Goal: Task Accomplishment & Management: Manage account settings

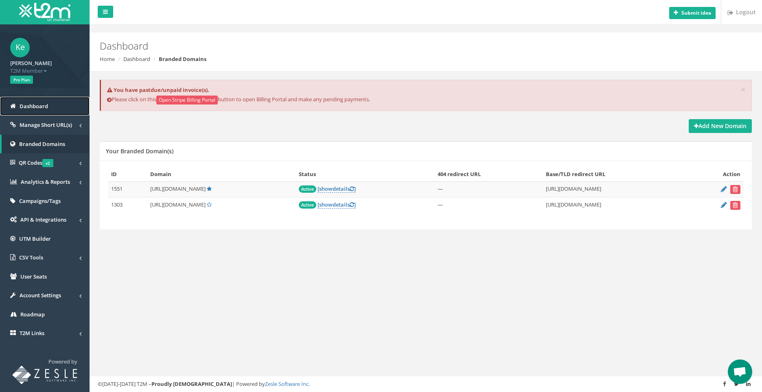
click at [48, 110] on link "Dashboard" at bounding box center [45, 106] width 90 height 19
click at [722, 188] on icon at bounding box center [724, 188] width 6 height 5
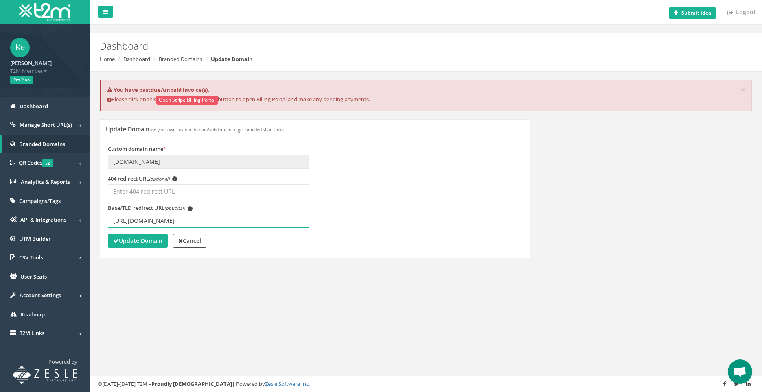
click at [182, 221] on input "[URL][DOMAIN_NAME]" at bounding box center [208, 221] width 201 height 14
type input "[URL][DOMAIN_NAME]"
click at [148, 242] on strong "Update Domain" at bounding box center [137, 241] width 49 height 8
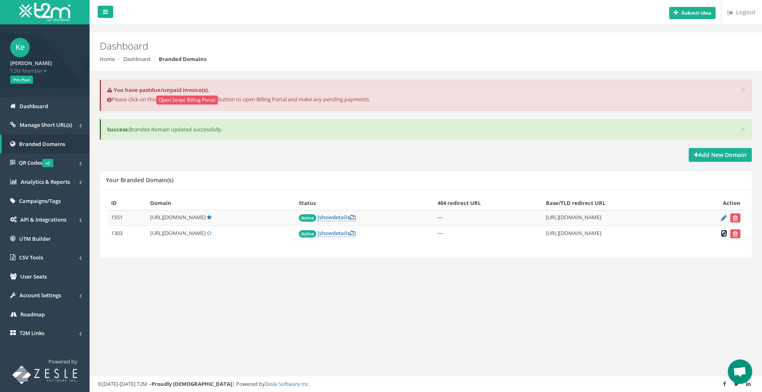
click at [724, 233] on icon at bounding box center [724, 233] width 6 height 5
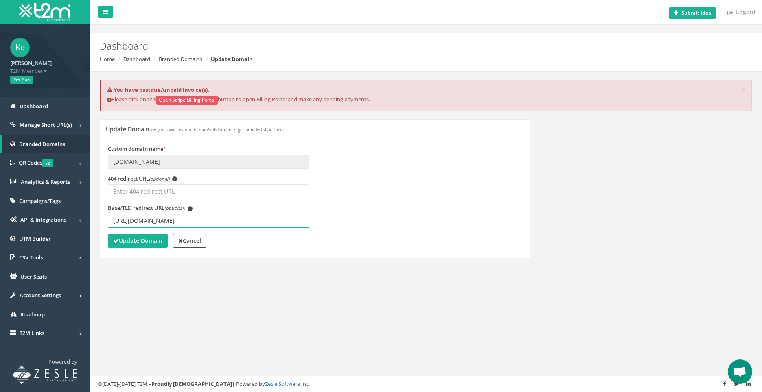
click at [184, 220] on input "[URL][DOMAIN_NAME]" at bounding box center [208, 221] width 201 height 14
type input "[URL][DOMAIN_NAME]"
click at [149, 236] on button "Update Domain" at bounding box center [138, 241] width 60 height 14
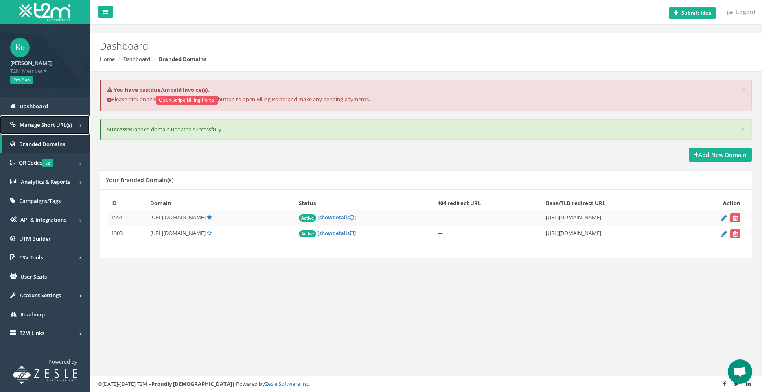
click at [40, 132] on link "Manage Short URL(s)" at bounding box center [45, 125] width 90 height 19
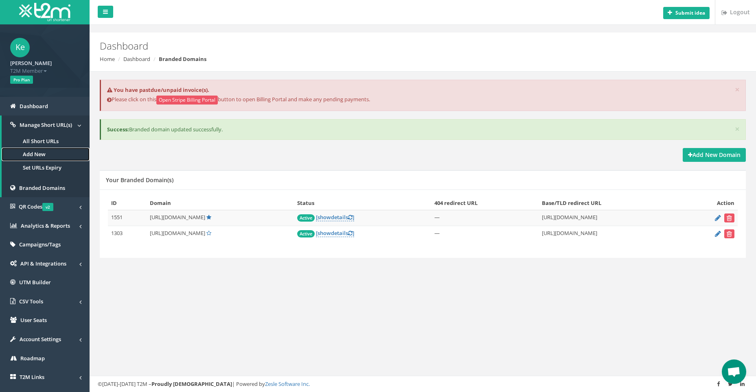
click at [44, 149] on link "Add New" at bounding box center [46, 154] width 88 height 13
click at [44, 152] on link "Add New" at bounding box center [46, 154] width 88 height 13
